Goal: Task Accomplishment & Management: Manage account settings

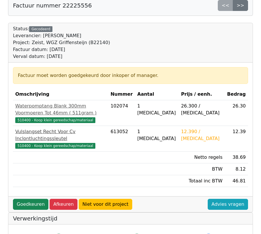
scroll to position [115, 0]
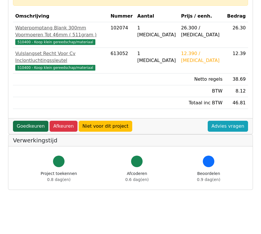
click at [30, 127] on link "Goedkeuren" at bounding box center [30, 126] width 35 height 11
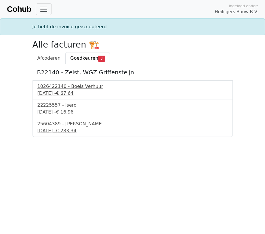
click at [59, 87] on div "1026422140 - Boels Verhuur" at bounding box center [132, 86] width 190 height 7
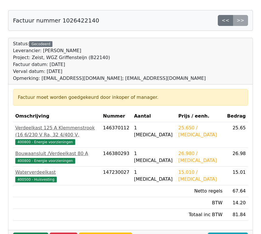
scroll to position [29, 0]
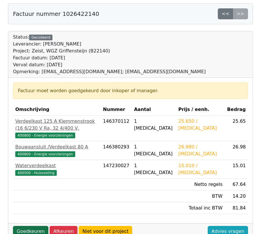
click at [30, 226] on link "Goedkeuren" at bounding box center [30, 231] width 35 height 11
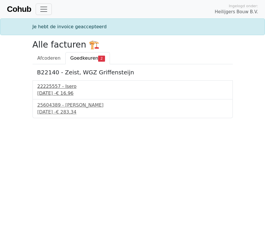
click at [59, 84] on div "22225557 - Isero" at bounding box center [132, 86] width 190 height 7
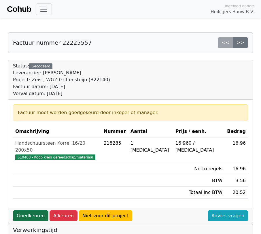
click at [21, 210] on link "Goedkeuren" at bounding box center [30, 215] width 35 height 11
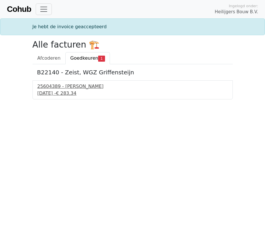
click at [66, 88] on div "25604389 - [PERSON_NAME]" at bounding box center [132, 86] width 190 height 7
